Goal: Communication & Community: Answer question/provide support

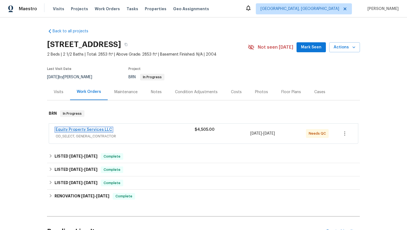
click at [93, 129] on link "Equity Property Services LLC" at bounding box center [84, 130] width 57 height 4
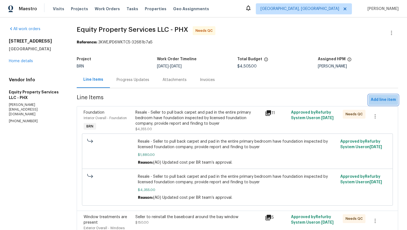
click at [379, 98] on span "Add line item" at bounding box center [383, 100] width 25 height 7
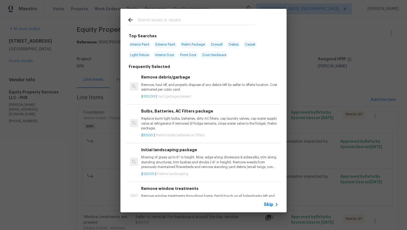
click at [266, 205] on span "Skip" at bounding box center [268, 205] width 9 height 6
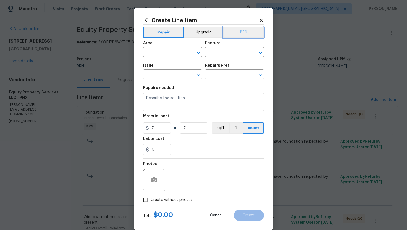
click at [239, 30] on button "BRN" at bounding box center [243, 32] width 41 height 11
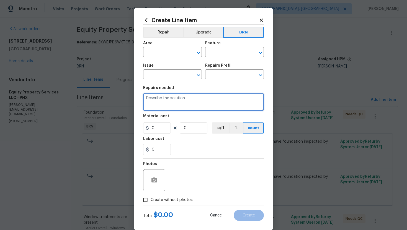
click at [183, 104] on textarea at bounding box center [203, 102] width 121 height 18
paste textarea "Seller to reinstall the existing carpet and pad that was removed in bedroom for…"
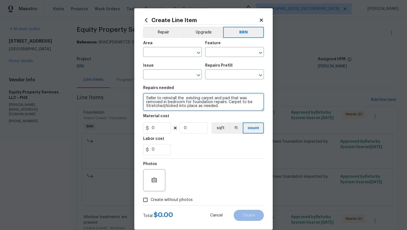
type textarea "Seller to reinstall the existing carpet and pad that was removed in bedroom for…"
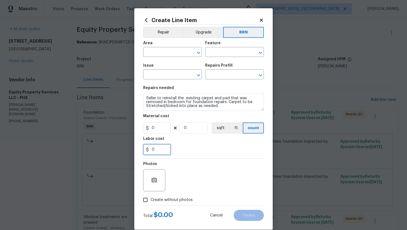
click at [151, 151] on input "0" at bounding box center [157, 149] width 28 height 11
type input "400"
click at [206, 156] on section "Repairs needed Seller to reinstall the existing carpet and pad that was removed…" at bounding box center [203, 121] width 121 height 76
click at [158, 53] on input "text" at bounding box center [164, 52] width 43 height 9
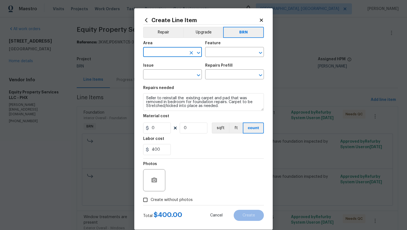
click at [158, 53] on input "text" at bounding box center [164, 52] width 43 height 9
click at [171, 72] on li "Interior Overall" at bounding box center [172, 74] width 59 height 9
type input "Interior Overall"
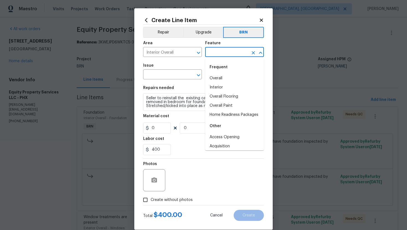
click at [213, 55] on input "text" at bounding box center [226, 52] width 43 height 9
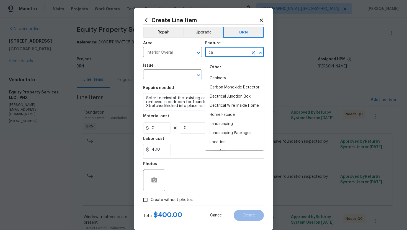
type input "c"
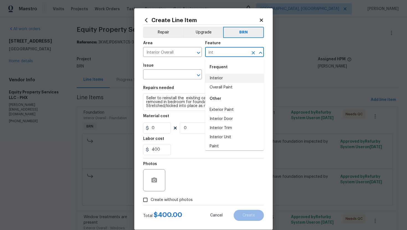
click at [224, 79] on li "Interior" at bounding box center [234, 78] width 59 height 9
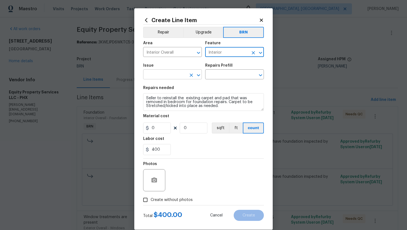
type input "Interior"
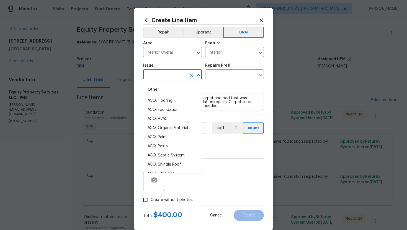
click at [178, 75] on input "text" at bounding box center [164, 75] width 43 height 9
type input "c"
click at [184, 127] on li "Interior Door" at bounding box center [172, 128] width 59 height 9
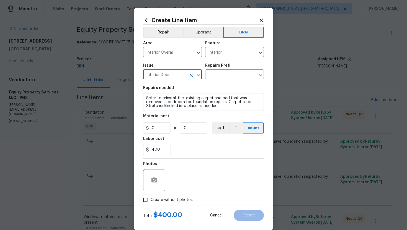
type input "Interior Door"
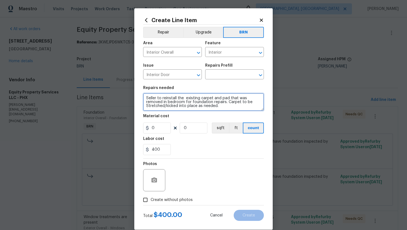
scroll to position [27, 0]
drag, startPoint x: 146, startPoint y: 99, endPoint x: 221, endPoint y: 115, distance: 76.7
click at [221, 115] on section "Repairs needed Seller to reinstall the existing carpet and pad that was removed…" at bounding box center [203, 121] width 121 height 76
click at [212, 104] on textarea "Seller to reinstall the existing carpet and pad that was removed in bedroom for…" at bounding box center [203, 102] width 121 height 18
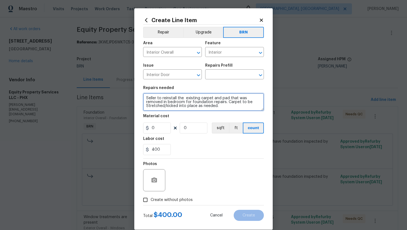
drag, startPoint x: 145, startPoint y: 99, endPoint x: 218, endPoint y: 104, distance: 73.4
click at [218, 104] on textarea "Seller to reinstall the existing carpet and pad that was removed in bedroom for…" at bounding box center [203, 102] width 121 height 18
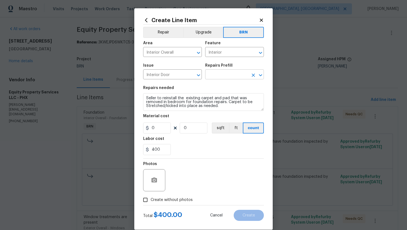
click at [223, 75] on input "text" at bounding box center [226, 75] width 43 height 9
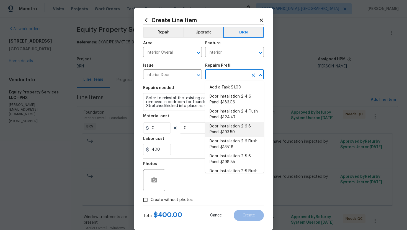
click at [221, 132] on li "Door Installation 2-6 6 Panel $193.59" at bounding box center [234, 129] width 59 height 15
type input "Interior Door"
type input "Door Installation 2-6 6 Panel $193.59"
type textarea "Remove the existing door (if present). Install a new pre-hung 2-6 6 panel inter…"
type input "193.59"
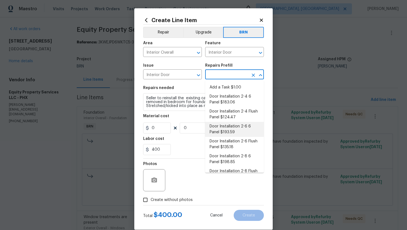
type input "1"
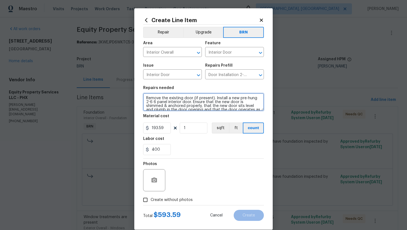
scroll to position [8, 0]
drag, startPoint x: 146, startPoint y: 98, endPoint x: 174, endPoint y: 117, distance: 33.7
click at [174, 117] on section "Repairs needed Remove the existing door (if present). Install a new pre-hung 2-…" at bounding box center [203, 121] width 121 height 76
paste textarea "Seller to reinstall the existing carpet and pad that was removed in bedroom for…"
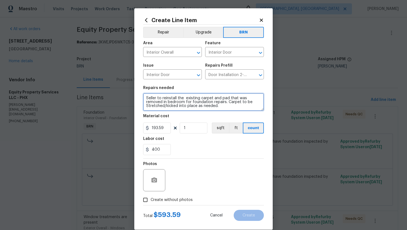
type textarea "Seller to reinstall the existing carpet and pad that was removed in bedroom for…"
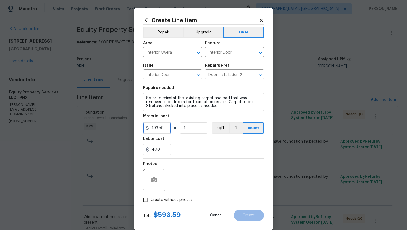
drag, startPoint x: 167, startPoint y: 129, endPoint x: 148, endPoint y: 131, distance: 18.9
click at [148, 131] on input "193.59" at bounding box center [157, 128] width 28 height 11
type input "0"
click at [199, 163] on div "Photos" at bounding box center [203, 177] width 121 height 36
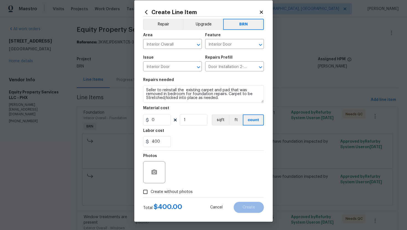
click at [177, 194] on span "Create without photos" at bounding box center [172, 192] width 42 height 6
click at [151, 194] on input "Create without photos" at bounding box center [145, 192] width 11 height 11
checkbox input "true"
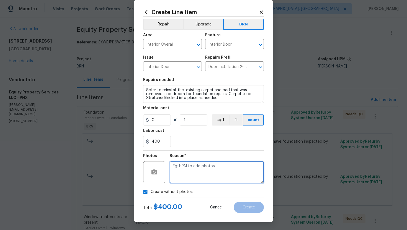
click at [201, 170] on textarea at bounding box center [217, 173] width 94 height 22
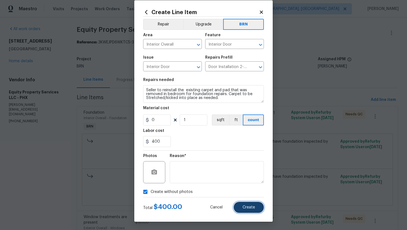
click at [244, 206] on span "Create" at bounding box center [249, 208] width 12 height 4
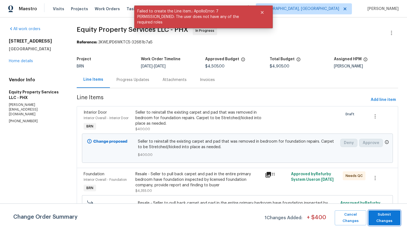
click at [394, 212] on button "Submit Changes" at bounding box center [385, 218] width 32 height 15
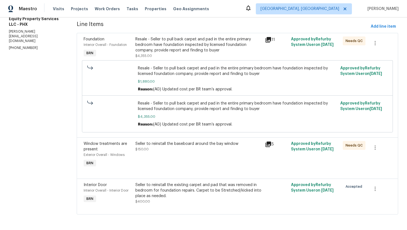
scroll to position [0, 0]
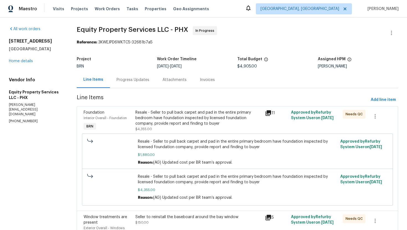
click at [126, 84] on div "Progress Updates" at bounding box center [133, 80] width 46 height 16
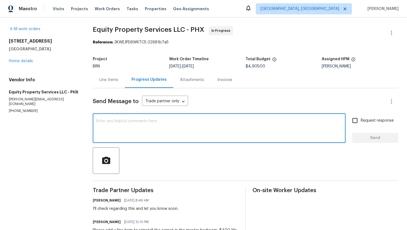
click at [124, 130] on textarea at bounding box center [219, 128] width 246 height 19
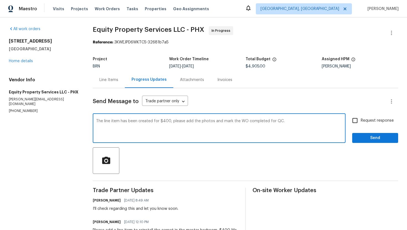
type textarea "The line item has been created for $400, please add the photos and mark the WO …"
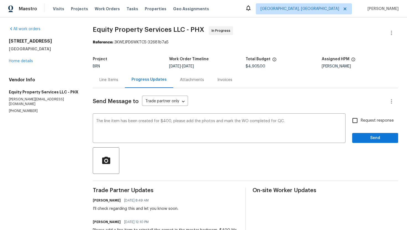
click at [362, 122] on span "Request response" at bounding box center [377, 121] width 33 height 6
click at [361, 122] on input "Request response" at bounding box center [355, 121] width 12 height 12
checkbox input "true"
click at [369, 137] on span "Send" at bounding box center [375, 138] width 37 height 7
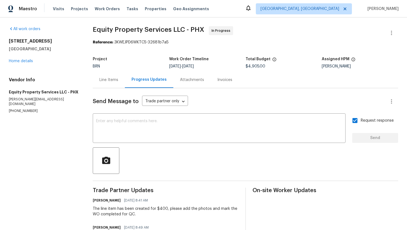
click at [110, 84] on div "Line Items" at bounding box center [109, 80] width 32 height 16
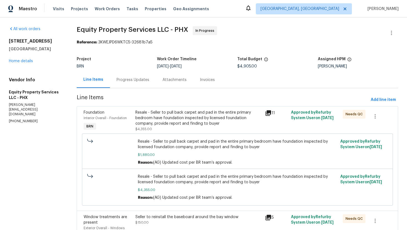
click at [145, 82] on div "Progress Updates" at bounding box center [133, 80] width 33 height 6
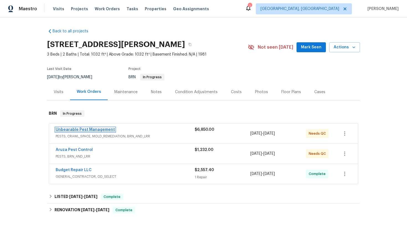
click at [90, 130] on link "Unbearable Pest Management" at bounding box center [85, 130] width 59 height 4
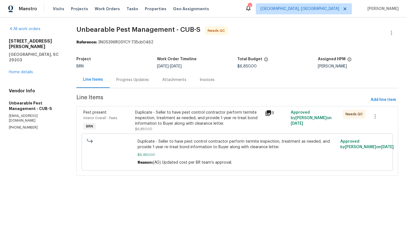
click at [144, 84] on div "Progress Updates" at bounding box center [133, 80] width 46 height 16
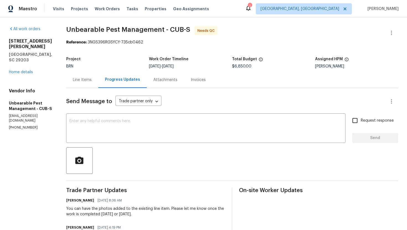
click at [84, 81] on div "Line Items" at bounding box center [82, 80] width 19 height 6
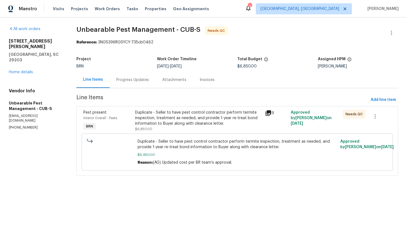
click at [181, 114] on div "Duplicate - Seller to have pest control contractor perform termite inspection, …" at bounding box center [198, 118] width 126 height 17
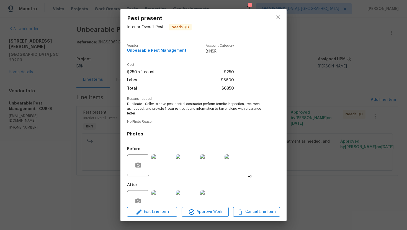
scroll to position [16, 0]
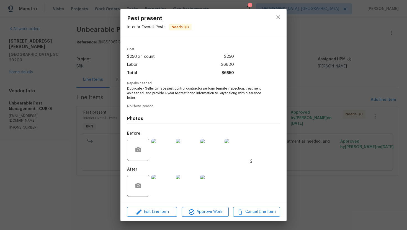
click at [167, 186] on img at bounding box center [163, 186] width 22 height 22
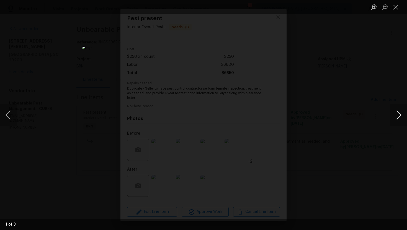
click at [398, 118] on button "Next image" at bounding box center [399, 115] width 17 height 22
click at [398, 119] on button "Next image" at bounding box center [399, 115] width 17 height 22
click at [396, 5] on button "Close lightbox" at bounding box center [396, 7] width 11 height 10
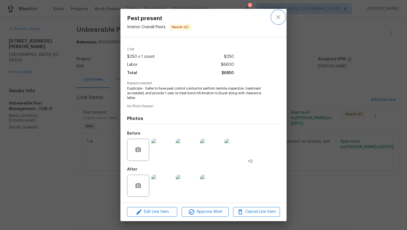
click at [281, 17] on icon "close" at bounding box center [278, 17] width 7 height 7
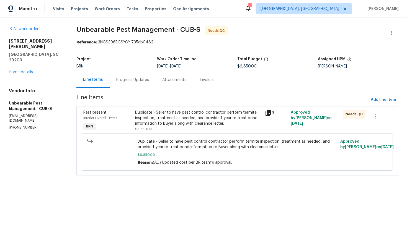
click at [140, 83] on div "Progress Updates" at bounding box center [133, 80] width 46 height 16
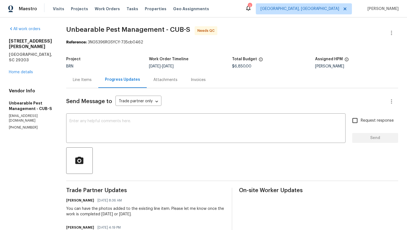
click at [94, 80] on div "Line Items" at bounding box center [82, 80] width 32 height 16
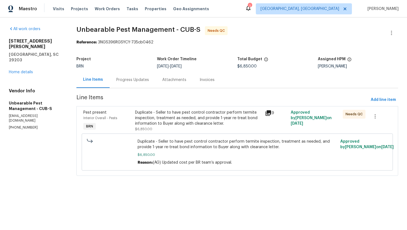
click at [26, 125] on p "[PHONE_NUMBER]" at bounding box center [36, 127] width 54 height 5
copy p "[PHONE_NUMBER]"
click at [130, 81] on div "Progress Updates" at bounding box center [132, 80] width 33 height 6
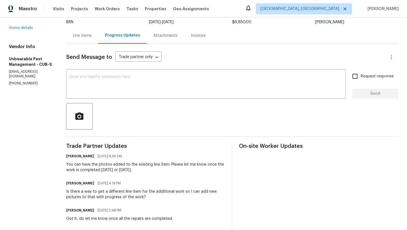
scroll to position [51, 0]
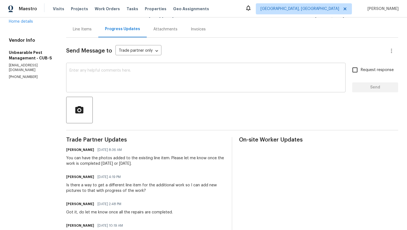
click at [116, 83] on textarea at bounding box center [206, 78] width 273 height 19
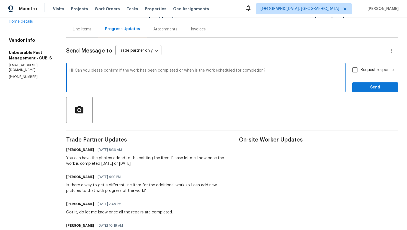
type textarea "Hi! Can you please confirm if the work has been completed or when is the work s…"
click at [363, 73] on span "Request response" at bounding box center [377, 70] width 33 height 6
click at [361, 73] on input "Request response" at bounding box center [355, 70] width 12 height 12
checkbox input "true"
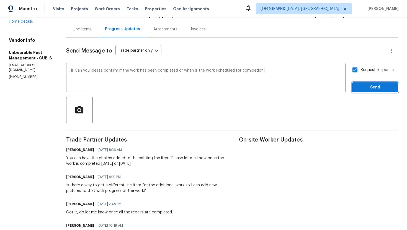
click at [367, 84] on button "Send" at bounding box center [375, 88] width 46 height 10
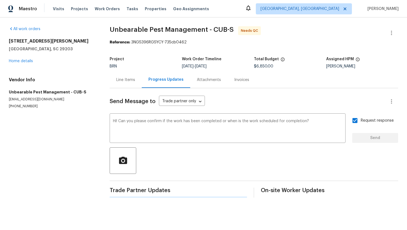
scroll to position [0, 0]
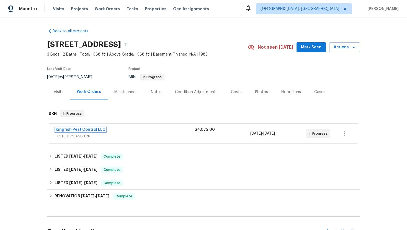
click at [79, 129] on link "Kingfish Pest Control LLC" at bounding box center [81, 130] width 50 height 4
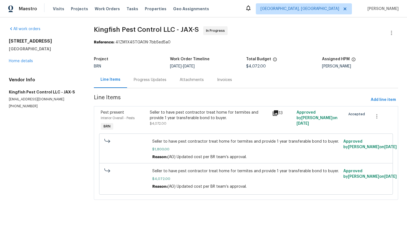
click at [145, 78] on div "Progress Updates" at bounding box center [150, 80] width 33 height 6
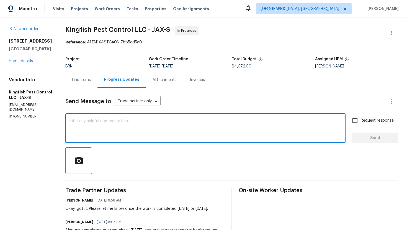
click at [138, 129] on textarea at bounding box center [206, 128] width 274 height 19
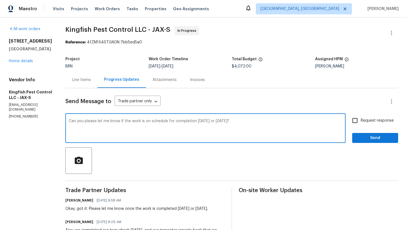
type textarea "Can you please let me know if the work is on schedule for completion today or t…"
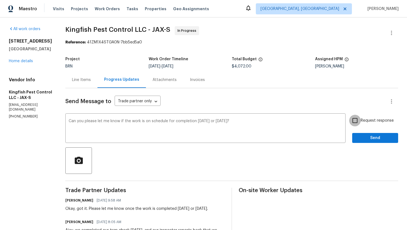
click at [355, 122] on input "Request response" at bounding box center [355, 121] width 12 height 12
checkbox input "true"
click at [364, 136] on span "Send" at bounding box center [375, 138] width 37 height 7
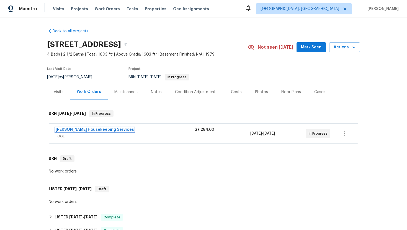
click at [82, 130] on link "Arelis Housekeeping Services" at bounding box center [95, 130] width 78 height 4
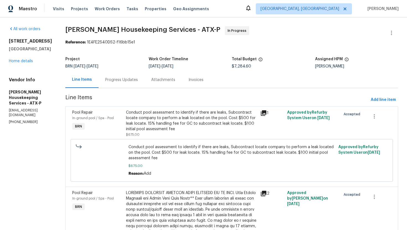
click at [138, 81] on div "Progress Updates" at bounding box center [121, 80] width 33 height 6
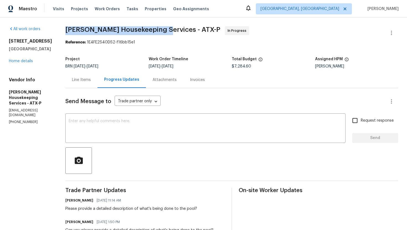
drag, startPoint x: 72, startPoint y: 30, endPoint x: 166, endPoint y: 31, distance: 93.9
click at [166, 31] on span "Arelis Housekeeping Services - ATX-P" at bounding box center [142, 29] width 155 height 7
copy span "Arelis Housekeeping Services"
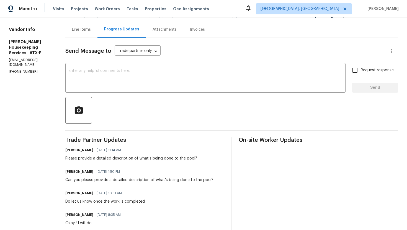
scroll to position [53, 0]
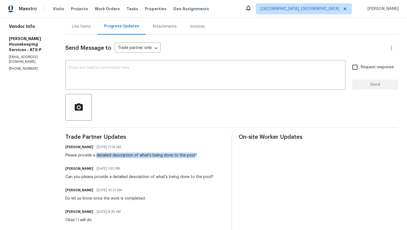
drag, startPoint x: 102, startPoint y: 157, endPoint x: 198, endPoint y: 156, distance: 96.4
click at [197, 156] on div "Please provide a detailed description of what's being done to the pool?" at bounding box center [131, 156] width 132 height 6
copy div "detailed description of what's being done to the pool"
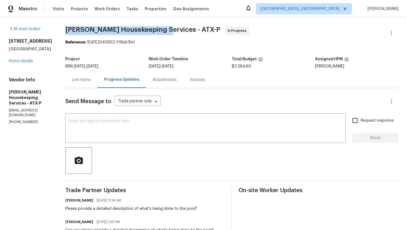
drag, startPoint x: 69, startPoint y: 30, endPoint x: 164, endPoint y: 31, distance: 94.7
copy span "Arelis Housekeeping Services"
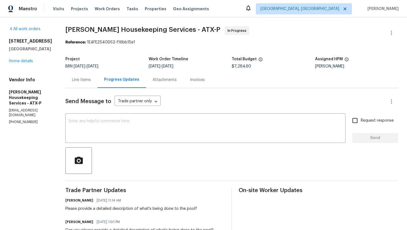
click at [78, 83] on div "Line Items" at bounding box center [81, 80] width 32 height 16
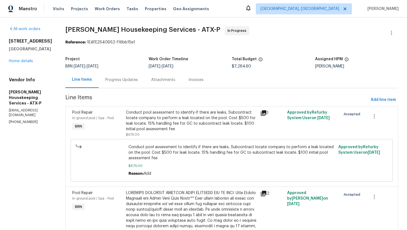
click at [111, 78] on div "Progress Updates" at bounding box center [121, 80] width 33 height 6
